Goal: Task Accomplishment & Management: Manage account settings

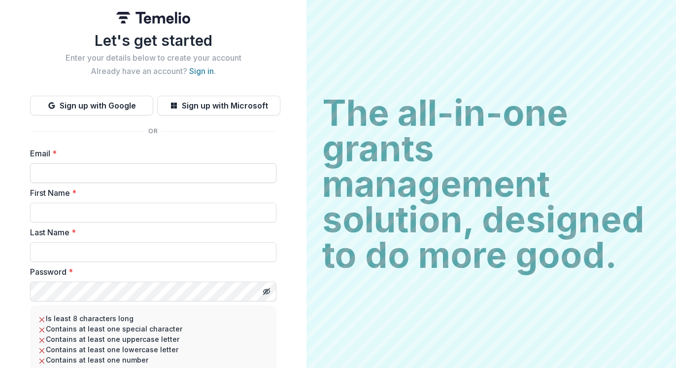
click at [134, 167] on input "Email *" at bounding box center [153, 173] width 246 height 20
type input "*"
type input "**********"
click at [59, 219] on input "First Name *" at bounding box center [153, 212] width 246 height 20
type input "*****"
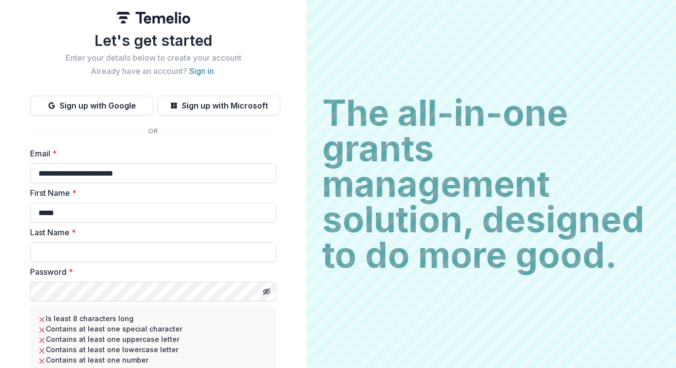
type input "*****"
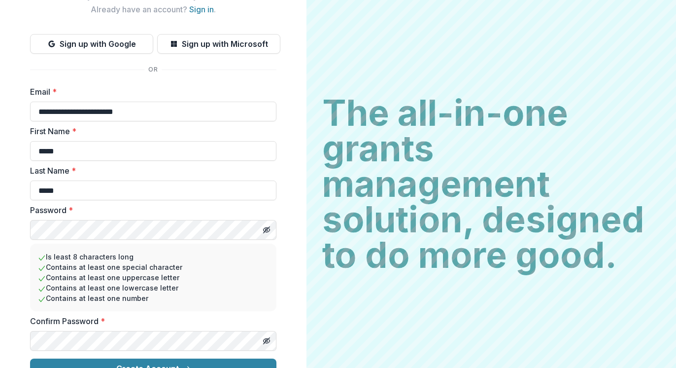
scroll to position [79, 0]
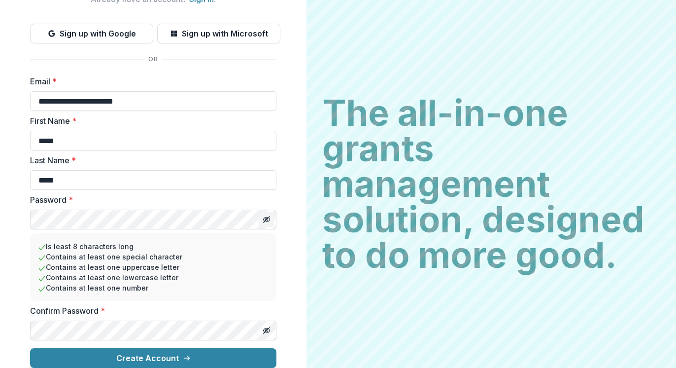
click at [269, 213] on button "Toggle password visibility" at bounding box center [267, 219] width 16 height 16
click at [268, 326] on icon "Toggle password visibility" at bounding box center [267, 330] width 8 height 8
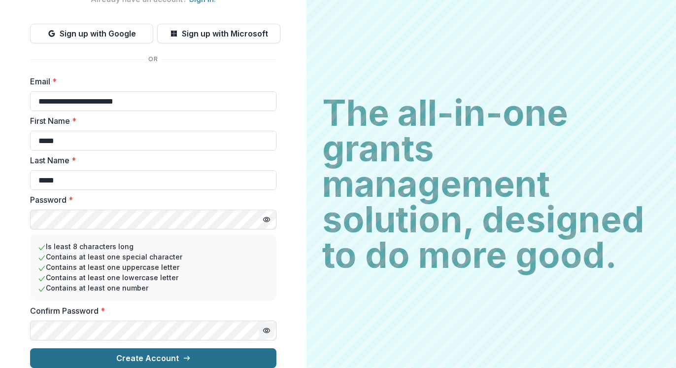
click at [111, 350] on button "Create Account" at bounding box center [153, 358] width 246 height 20
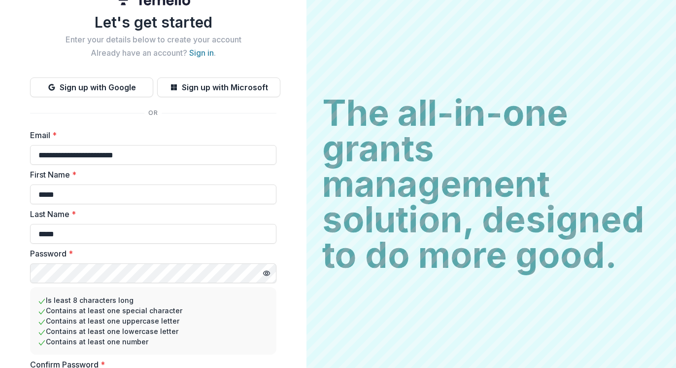
scroll to position [0, 0]
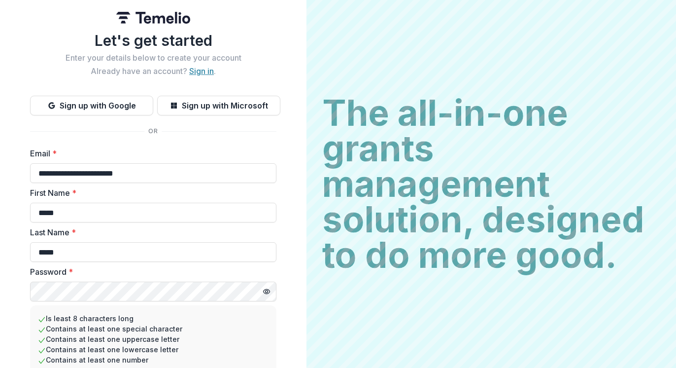
click at [208, 74] on link "Sign in" at bounding box center [201, 71] width 25 height 10
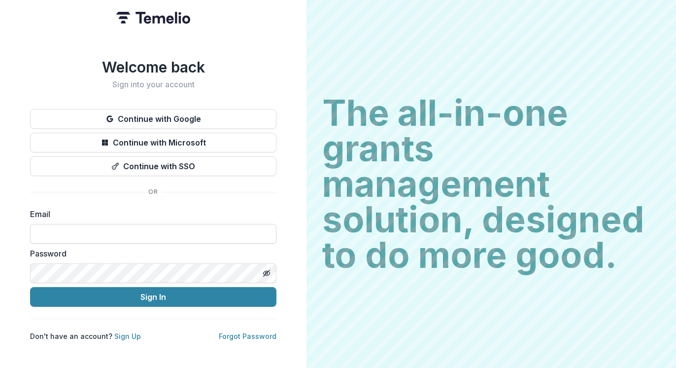
click at [100, 233] on input at bounding box center [153, 234] width 246 height 20
click at [84, 229] on input at bounding box center [153, 234] width 246 height 20
type input "**********"
click at [264, 269] on icon "Toggle password visibility" at bounding box center [267, 273] width 8 height 8
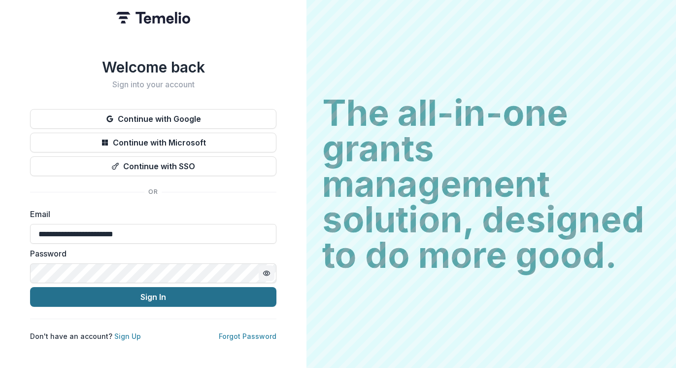
click at [192, 294] on button "Sign In" at bounding box center [153, 297] width 246 height 20
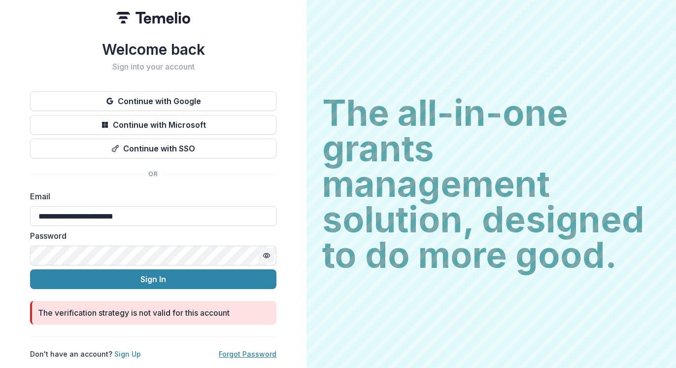
click at [264, 353] on link "Forgot Password" at bounding box center [248, 353] width 58 height 8
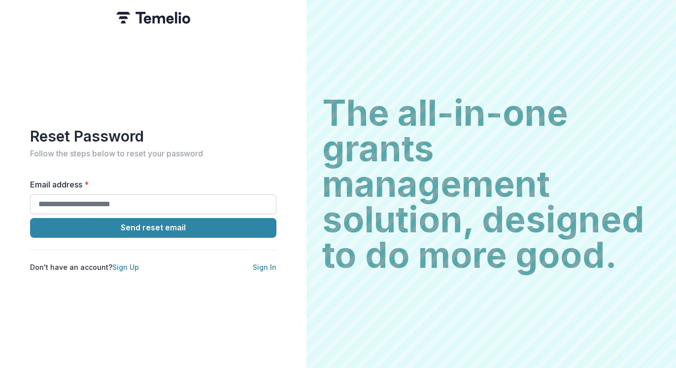
click at [160, 197] on input "Email address *" at bounding box center [153, 204] width 246 height 20
type input "**********"
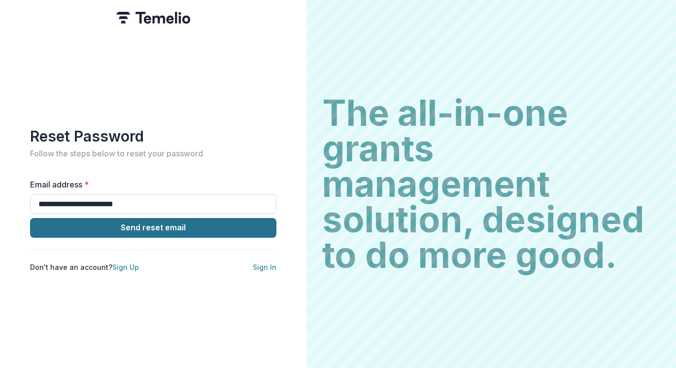
click at [168, 221] on button "Send reset email" at bounding box center [153, 228] width 246 height 20
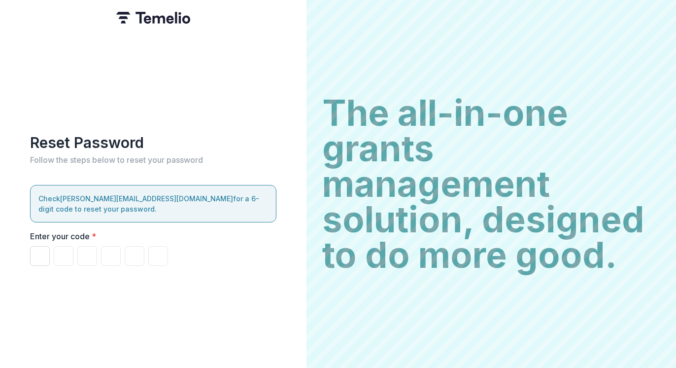
paste input "******"
type input "*"
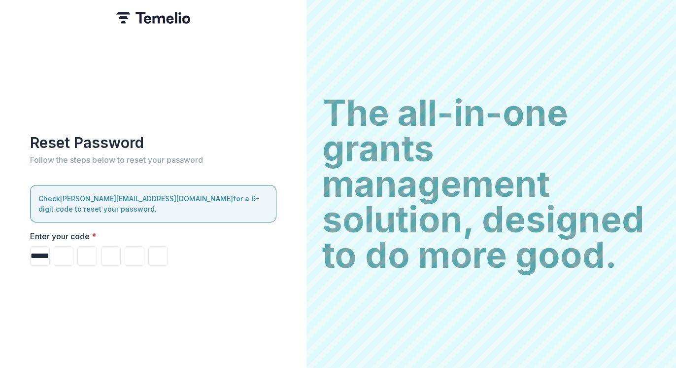
type input "*"
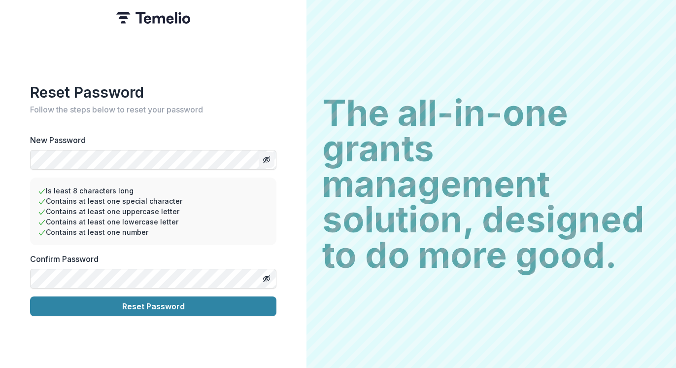
click at [268, 156] on icon "Toggle password visibility" at bounding box center [267, 160] width 8 height 8
click at [267, 274] on icon "Toggle password visibility" at bounding box center [267, 278] width 8 height 8
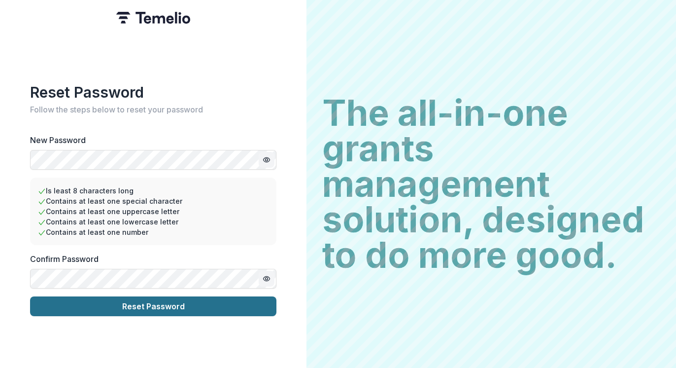
click at [137, 301] on button "Reset Password" at bounding box center [153, 306] width 246 height 20
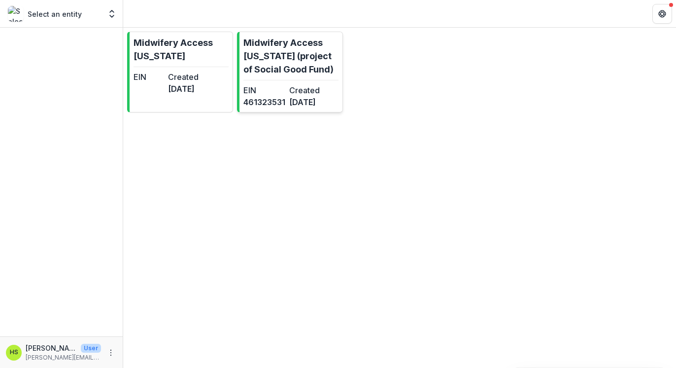
click at [272, 88] on dt "EIN" at bounding box center [264, 90] width 42 height 12
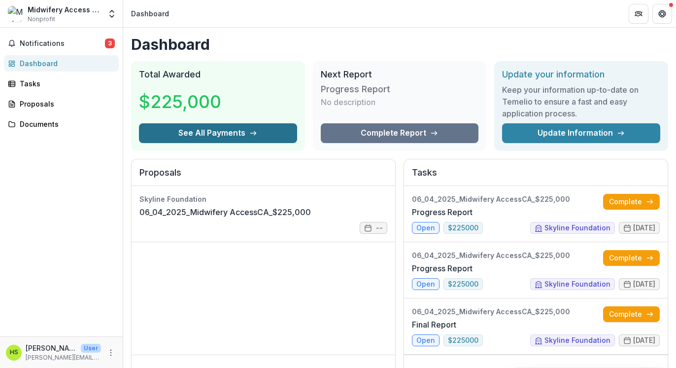
click at [254, 137] on button "See All Payments" at bounding box center [218, 133] width 158 height 20
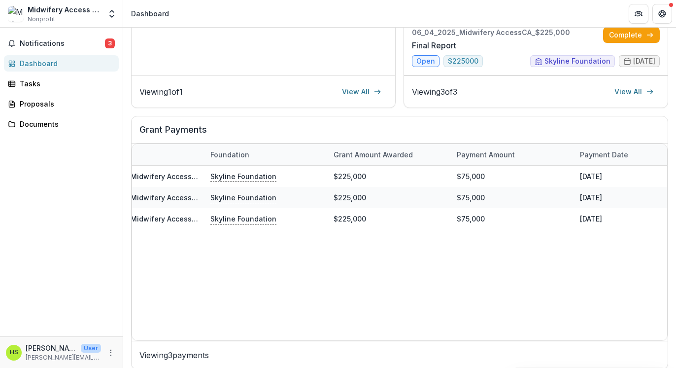
scroll to position [280, 0]
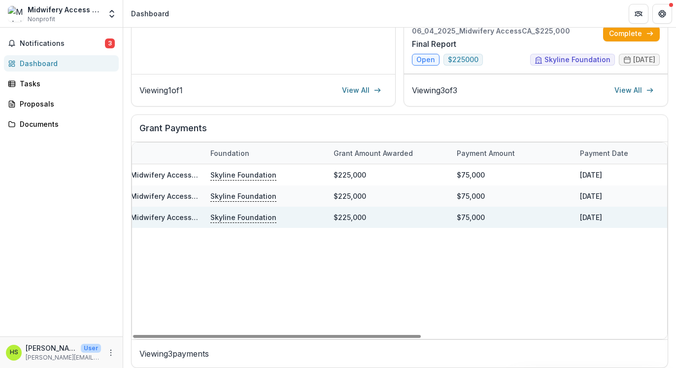
click at [586, 221] on div "[DATE]" at bounding box center [635, 216] width 123 height 21
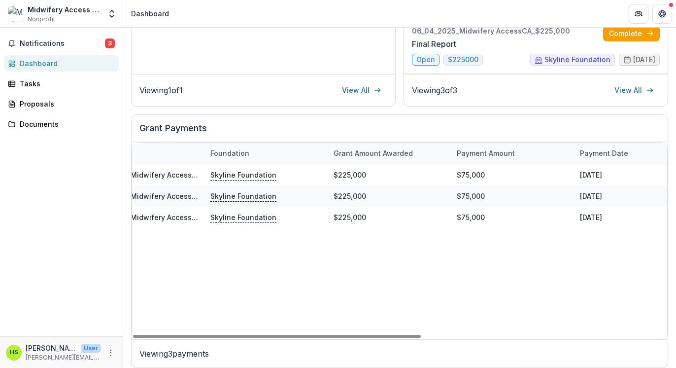
click at [446, 241] on div "06_04_2025_Midwifery AccessCA_$225,000 Skyline Foundation $225,000 $75,000 [DAT…" at bounding box center [573, 251] width 985 height 174
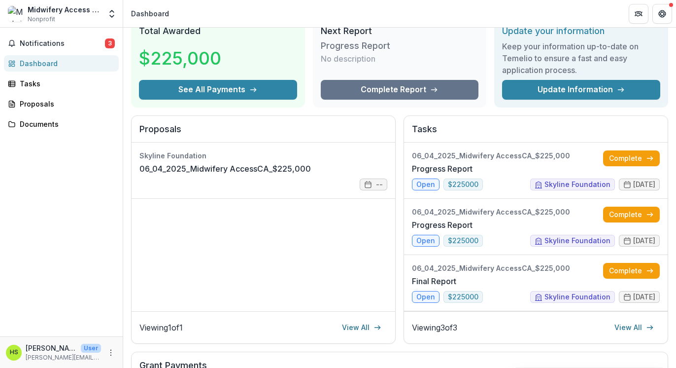
scroll to position [0, 0]
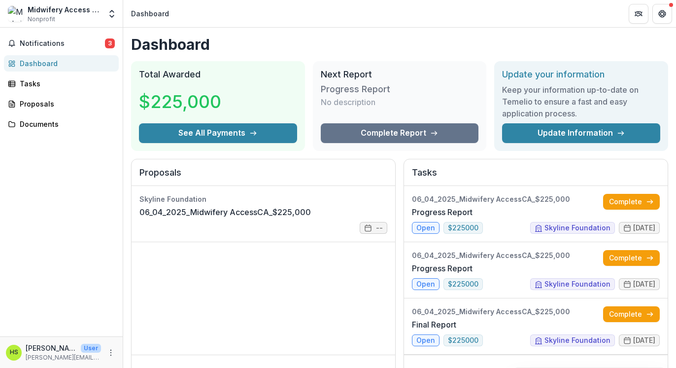
scroll to position [288, 0]
